Goal: Find contact information: Find contact information

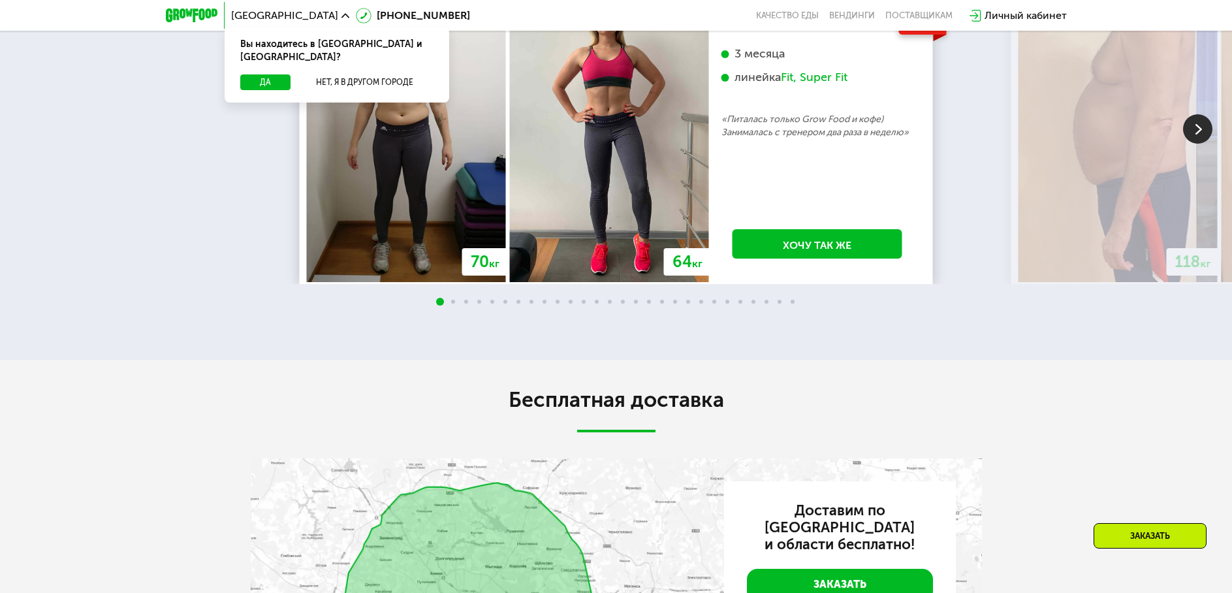
scroll to position [1888, 0]
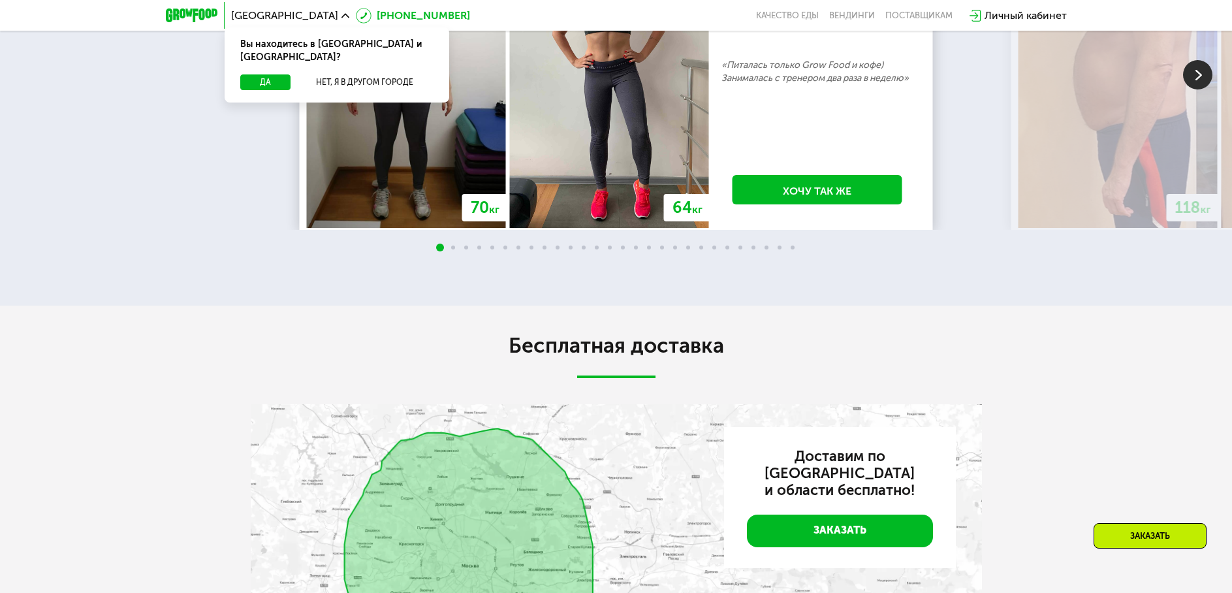
click at [356, 14] on icon at bounding box center [364, 16] width 16 height 16
